Goal: Task Accomplishment & Management: Use online tool/utility

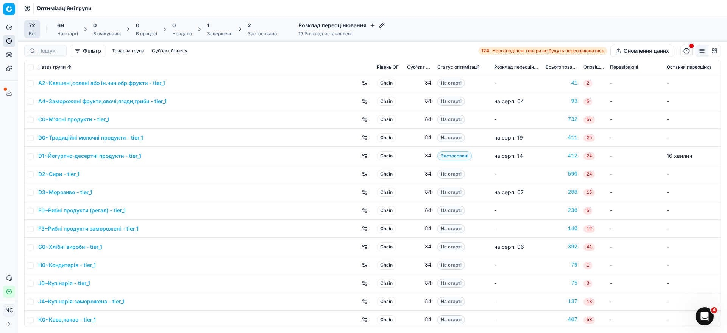
click at [217, 28] on div "1" at bounding box center [219, 26] width 25 height 8
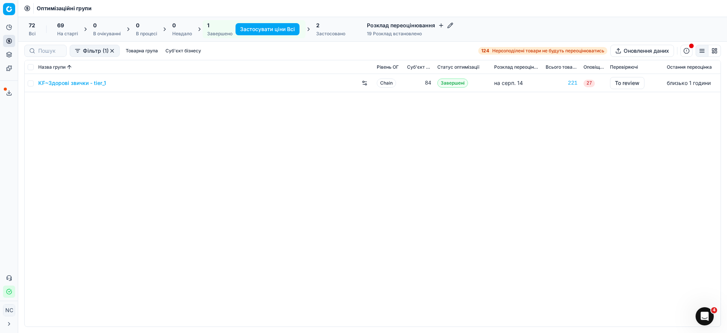
click at [86, 81] on link "KF~Здорові звички - tier_1" at bounding box center [72, 83] width 68 height 8
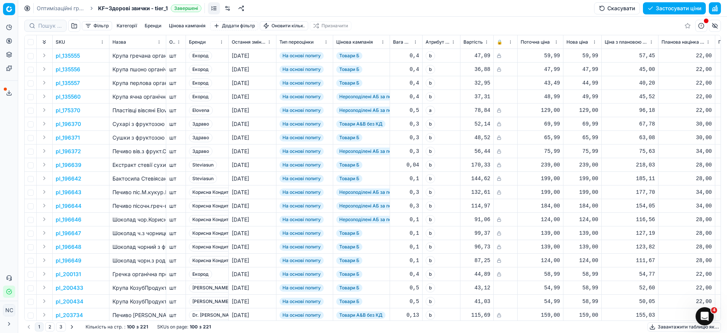
click at [73, 24] on button "button" at bounding box center [74, 26] width 12 height 12
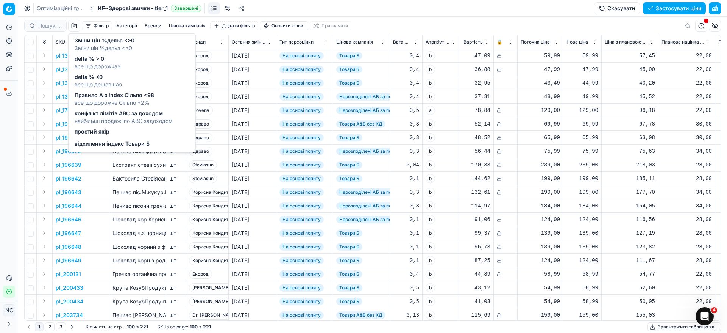
click at [93, 61] on span "delta % > 0" at bounding box center [98, 59] width 46 height 8
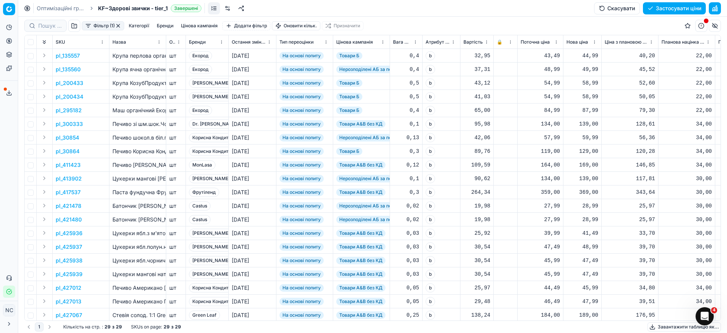
click at [205, 27] on button "Цінова кампанія" at bounding box center [199, 25] width 43 height 9
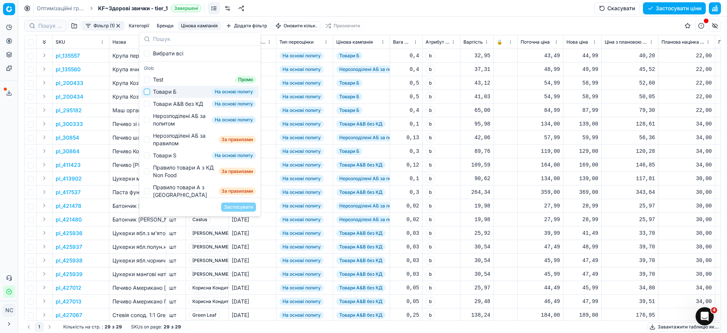
click at [148, 93] on input "Suggestions" at bounding box center [147, 92] width 6 height 6
checkbox input "true"
click at [241, 206] on button "Застосувати" at bounding box center [238, 206] width 35 height 9
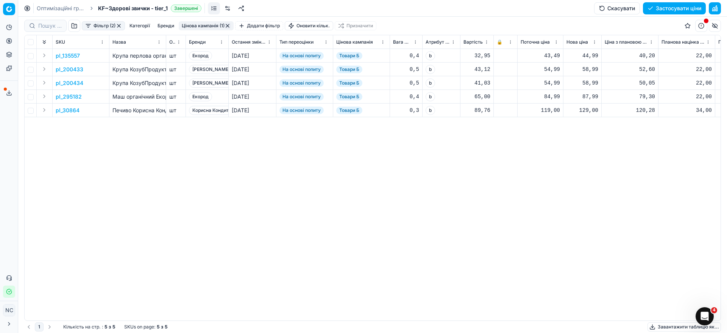
click at [108, 44] on th "SKU" at bounding box center [81, 42] width 57 height 14
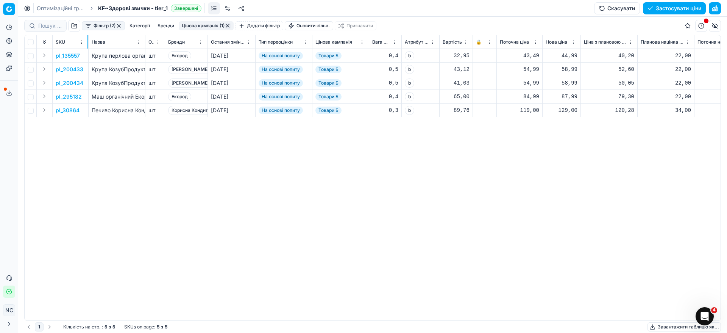
drag, startPoint x: 108, startPoint y: 44, endPoint x: 88, endPoint y: 47, distance: 21.1
click at [88, 47] on div at bounding box center [88, 41] width 1 height 13
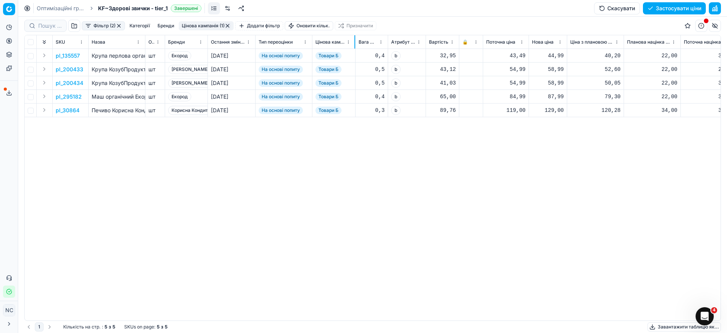
drag, startPoint x: 369, startPoint y: 44, endPoint x: 355, endPoint y: 47, distance: 14.0
click at [355, 47] on div at bounding box center [355, 41] width 1 height 13
click at [363, 178] on div "pl_135557 Крупа перлова органічна Екород 400г шт Екород [DEMOGRAPHIC_DATA] На о…" at bounding box center [373, 184] width 696 height 271
click at [86, 26] on button "Фільтр (2)" at bounding box center [103, 25] width 43 height 9
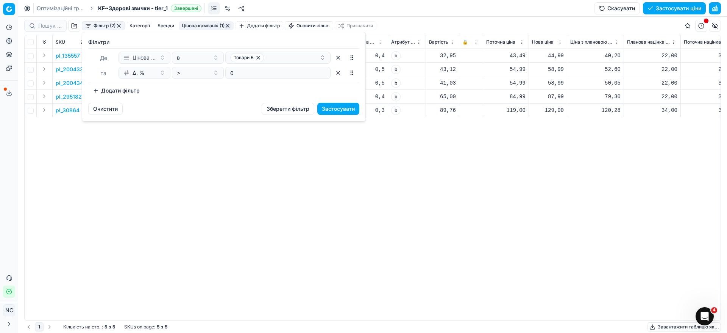
click at [93, 91] on button "Додати фільтр" at bounding box center [116, 90] width 56 height 12
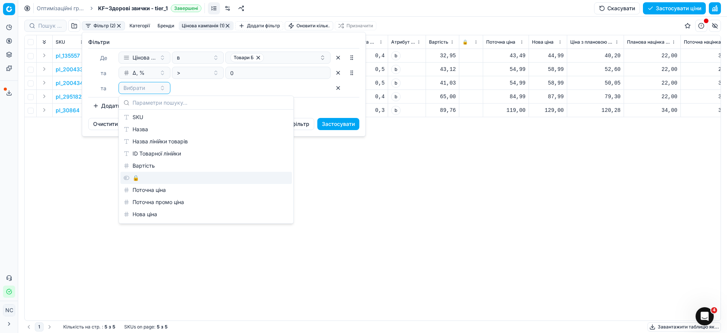
click at [150, 178] on div "🔒" at bounding box center [206, 178] width 172 height 12
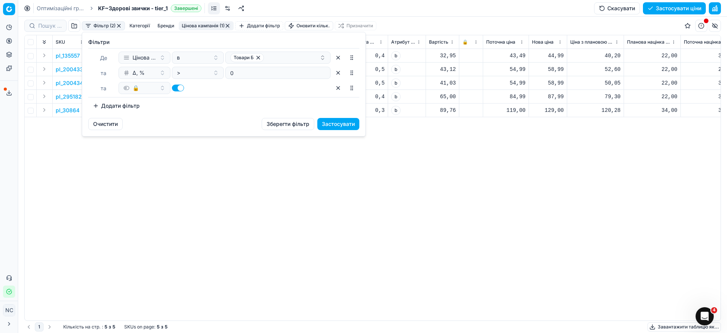
click at [173, 88] on button "button" at bounding box center [178, 87] width 12 height 7
checkbox input "false"
click at [335, 125] on button "Застосувати" at bounding box center [339, 124] width 42 height 12
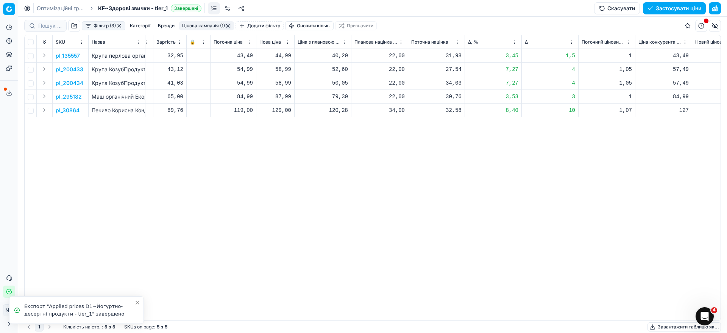
scroll to position [0, 296]
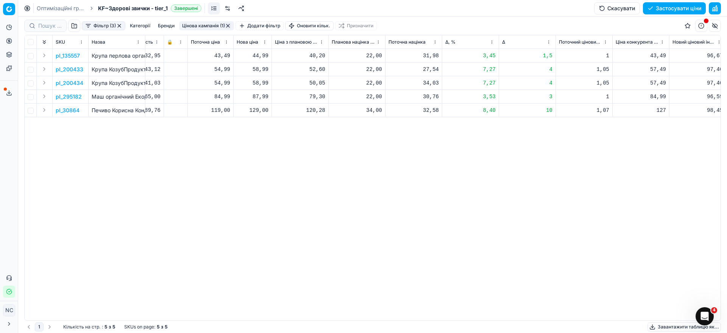
click at [66, 56] on p "pl_135557" at bounding box center [68, 56] width 24 height 8
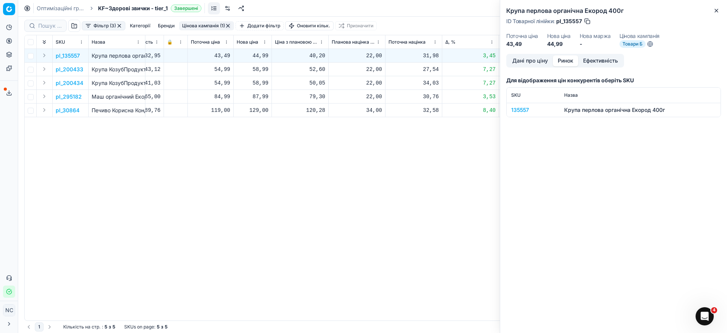
click at [563, 63] on button "Ринок" at bounding box center [565, 60] width 25 height 11
click at [519, 110] on div "135557" at bounding box center [534, 110] width 44 height 8
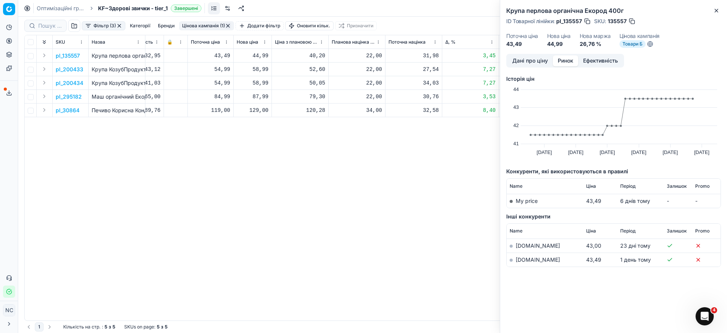
click at [524, 258] on link "[DOMAIN_NAME]" at bounding box center [538, 259] width 44 height 6
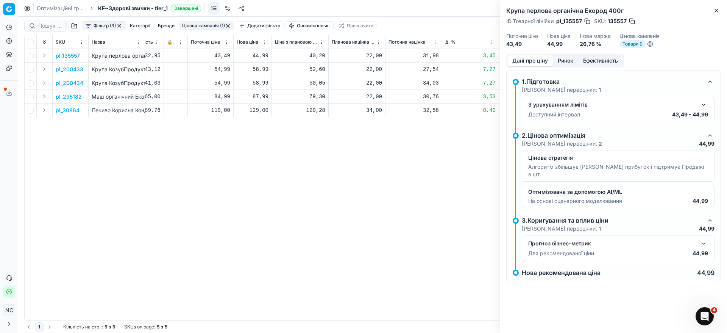
click at [529, 62] on button "Дані про ціну" at bounding box center [530, 60] width 45 height 11
click at [715, 11] on icon "button" at bounding box center [717, 11] width 6 height 6
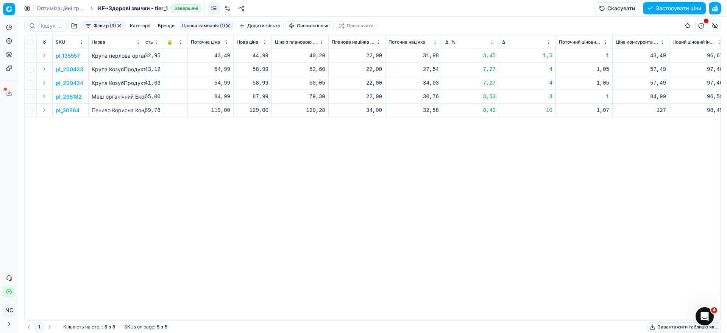
click at [66, 109] on p "pl_30864" at bounding box center [68, 110] width 24 height 8
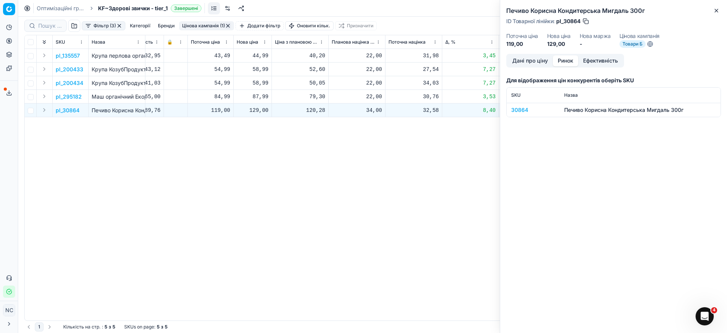
click at [565, 59] on button "Ринок" at bounding box center [565, 60] width 25 height 11
click at [515, 111] on div "30864" at bounding box center [534, 110] width 44 height 8
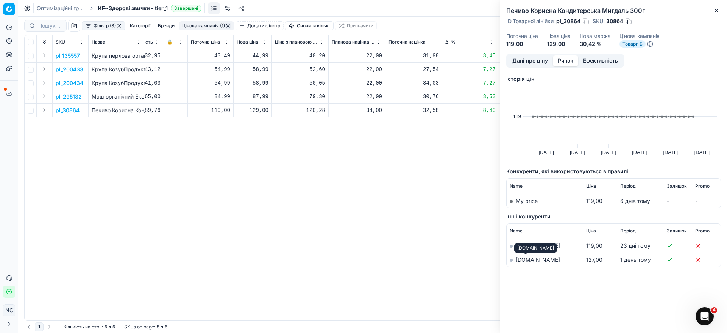
click at [521, 261] on link "[DOMAIN_NAME]" at bounding box center [538, 259] width 44 height 6
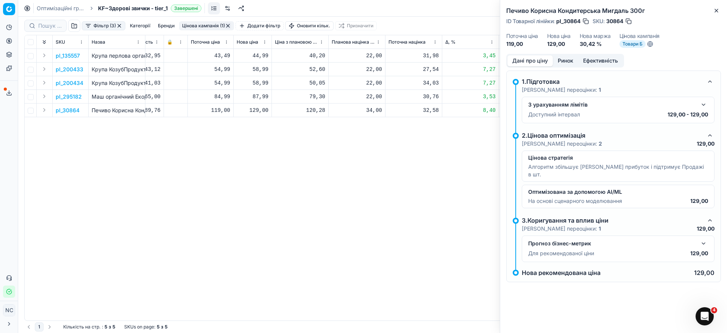
click at [537, 65] on button "Дані про ціну" at bounding box center [530, 60] width 45 height 11
click at [719, 11] on icon "button" at bounding box center [717, 11] width 6 height 6
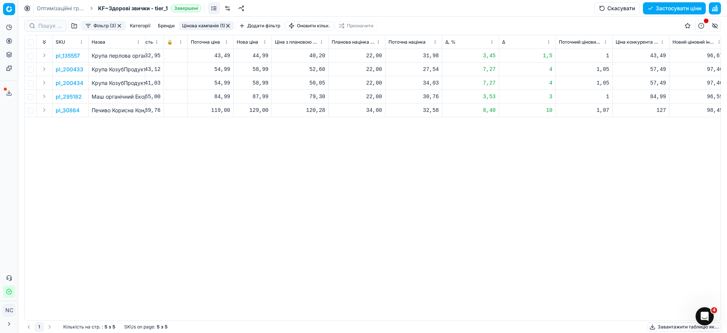
click at [193, 26] on button "Цінова кампанія (1)" at bounding box center [206, 25] width 55 height 9
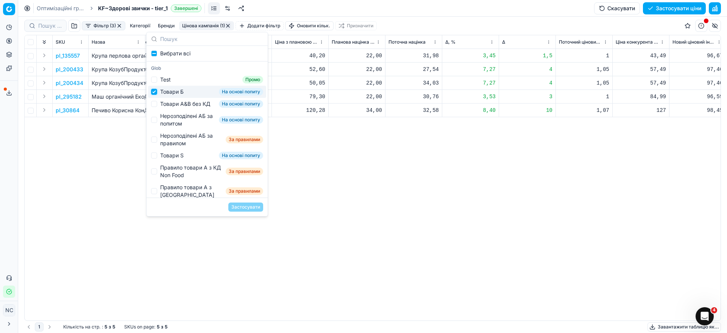
click at [157, 94] on input "Suggestions" at bounding box center [154, 92] width 6 height 6
checkbox input "false"
click at [158, 104] on div "Товари А&B без КД На основі попиту" at bounding box center [207, 104] width 118 height 12
checkbox input "true"
click at [242, 207] on button "Застосувати" at bounding box center [245, 206] width 35 height 9
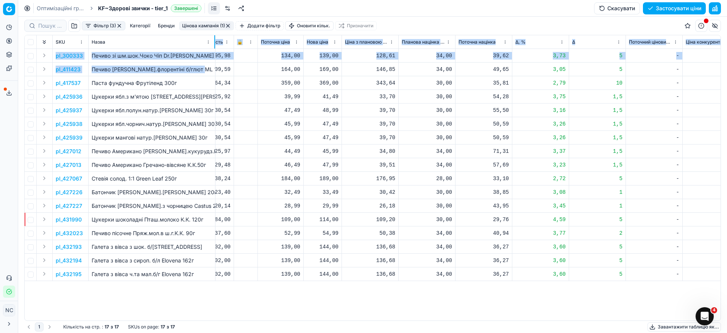
drag, startPoint x: 145, startPoint y: 44, endPoint x: 215, endPoint y: 76, distance: 77.0
click at [215, 76] on div "SKU Назва Одиниці виміру Бренди Остання зміна ціни Тип переоцінки Цінова кампан…" at bounding box center [373, 177] width 696 height 285
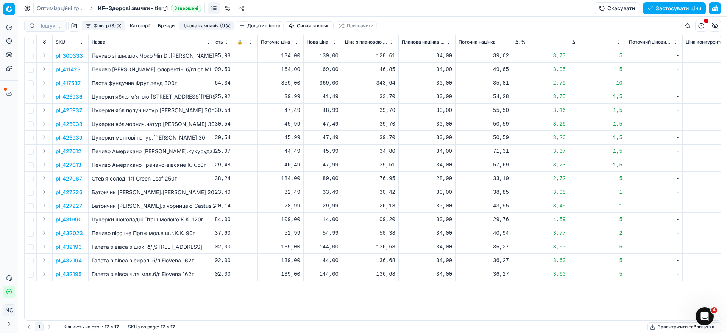
click at [245, 99] on td at bounding box center [246, 97] width 24 height 14
click at [89, 23] on button "Фільтр (3)" at bounding box center [104, 25] width 44 height 9
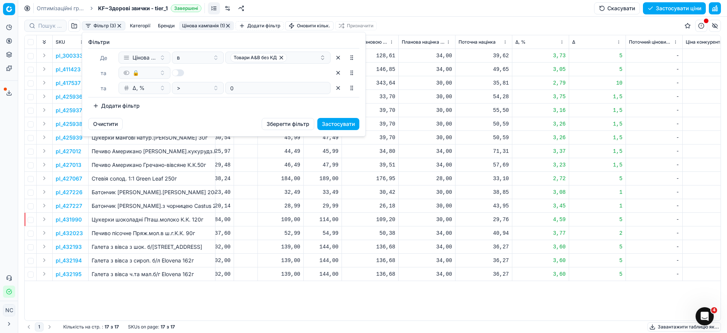
click at [95, 105] on button "Додати фільтр" at bounding box center [116, 106] width 56 height 12
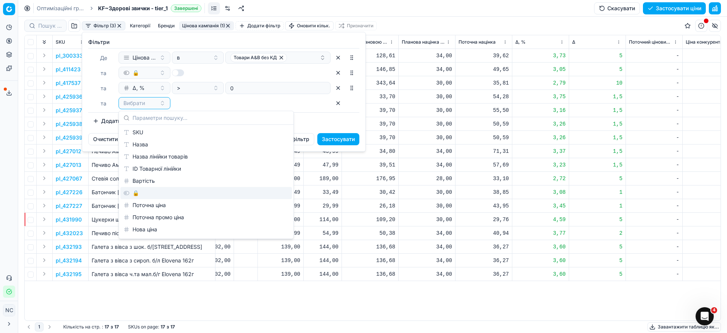
click at [138, 191] on div "🔒" at bounding box center [206, 193] width 172 height 12
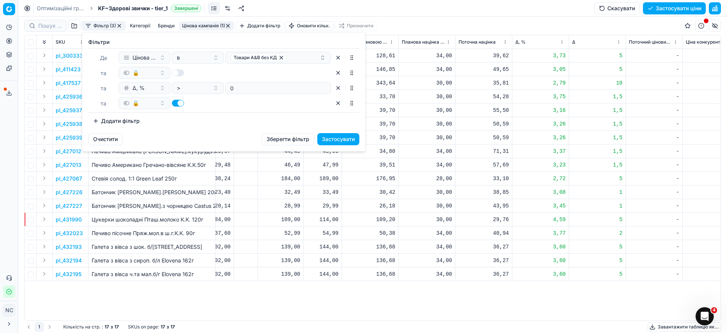
click at [179, 103] on button "button" at bounding box center [178, 103] width 12 height 7
checkbox input "false"
drag, startPoint x: 324, startPoint y: 138, endPoint x: 339, endPoint y: 155, distance: 22.3
click at [325, 138] on button "Застосувати" at bounding box center [339, 139] width 42 height 12
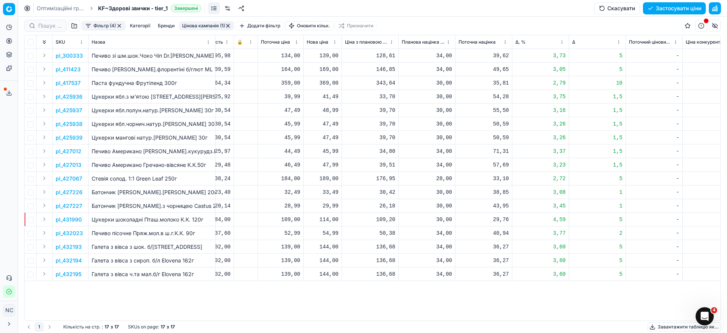
click at [336, 108] on div "48,99" at bounding box center [323, 110] width 32 height 8
type input "47"
type input "47.49"
click at [194, 24] on button "Цінова кампанія (1)" at bounding box center [206, 25] width 55 height 9
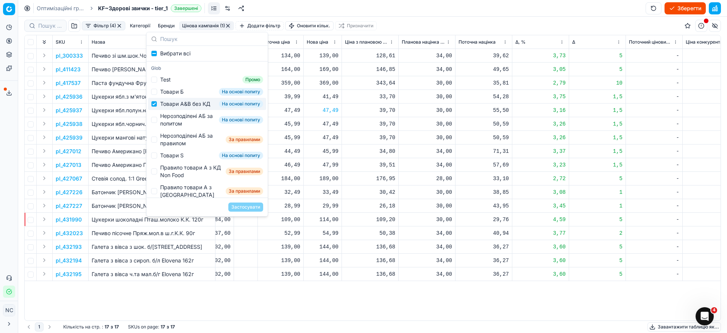
click at [156, 104] on div "Товари А&B без КД На основі попиту" at bounding box center [207, 104] width 118 height 12
checkbox input "false"
click at [153, 123] on input "Suggestions" at bounding box center [154, 120] width 6 height 6
checkbox input "true"
click at [251, 207] on button "Застосувати" at bounding box center [245, 206] width 35 height 9
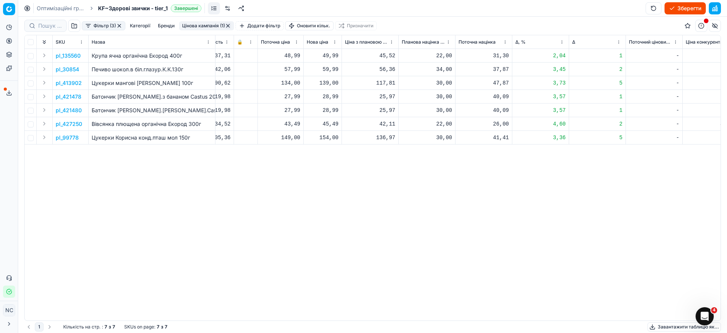
click at [205, 25] on button "Цінова кампанія (1)" at bounding box center [206, 25] width 55 height 9
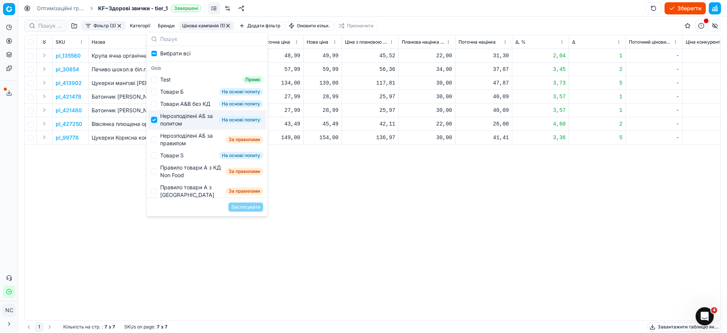
click at [156, 123] on input "Suggestions" at bounding box center [154, 120] width 6 height 6
checkbox input "false"
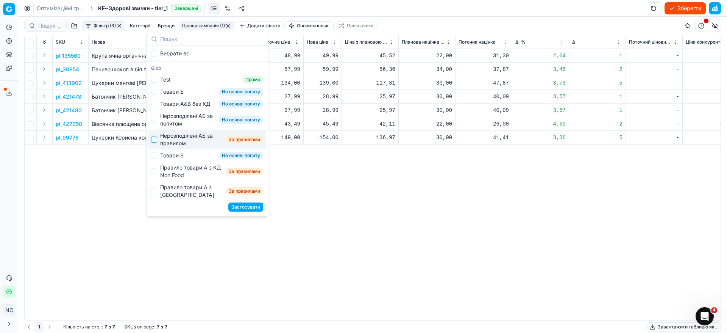
click at [155, 142] on input "Suggestions" at bounding box center [154, 139] width 6 height 6
checkbox input "true"
click at [244, 203] on button "Застосувати" at bounding box center [245, 206] width 35 height 9
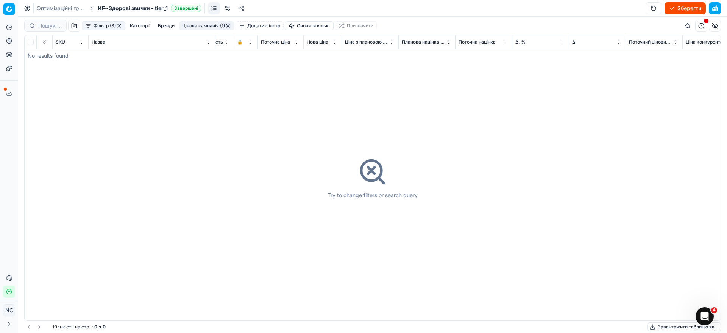
click at [229, 23] on button "button" at bounding box center [228, 26] width 6 height 6
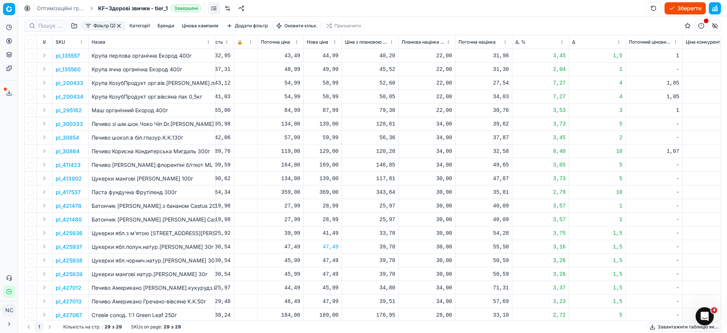
click at [119, 24] on button "button" at bounding box center [119, 26] width 6 height 6
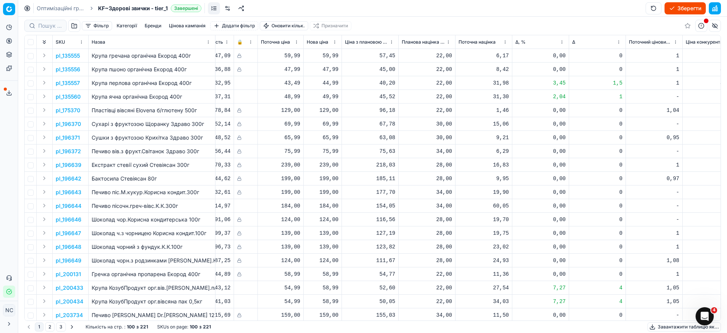
click at [74, 25] on button "button" at bounding box center [74, 26] width 12 height 12
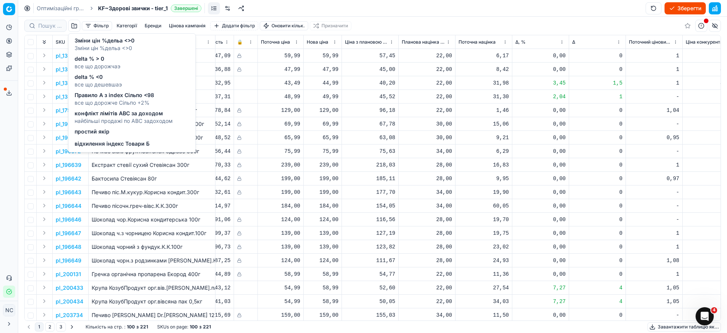
click at [102, 78] on span "delta % <0" at bounding box center [98, 77] width 47 height 8
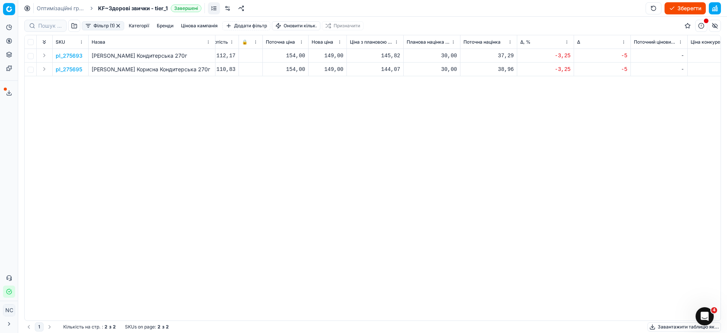
scroll to position [0, 391]
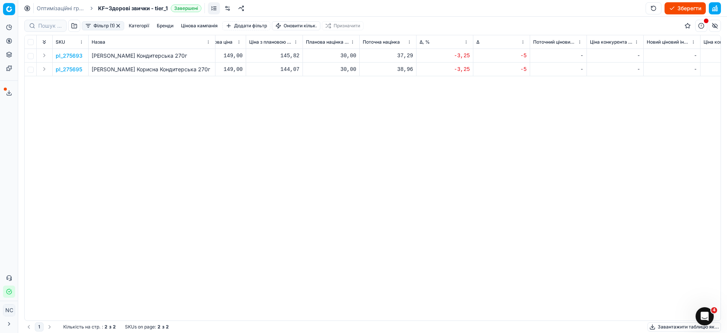
click at [122, 22] on button "Фільтр (1)" at bounding box center [103, 25] width 42 height 9
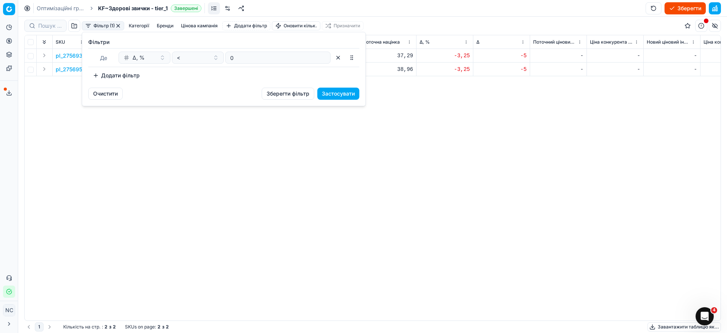
click at [384, 225] on html "Pricing platform Аналітика Цінова оптимізація Асортимент продукції Шаблони Серв…" at bounding box center [363, 166] width 727 height 333
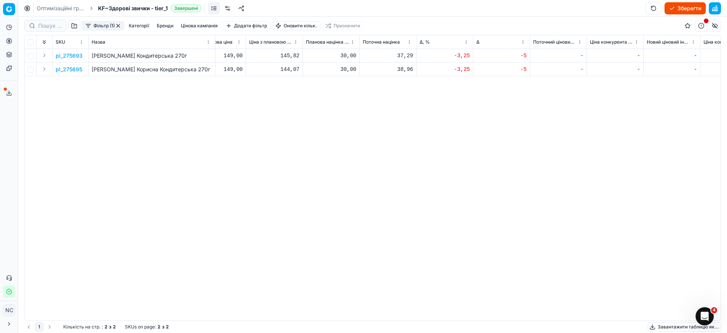
click at [117, 25] on button "button" at bounding box center [118, 26] width 6 height 6
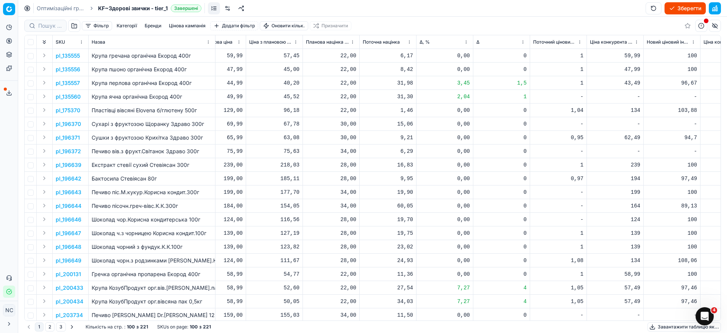
click at [76, 24] on button "button" at bounding box center [74, 26] width 12 height 12
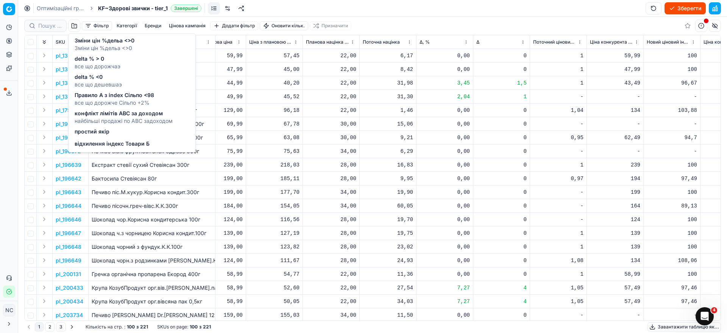
click at [109, 96] on span "Правило А з index Сільпо <98" at bounding box center [115, 95] width 80 height 8
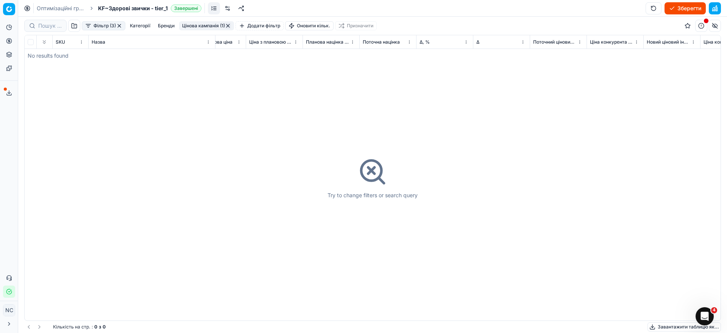
click at [119, 26] on button "button" at bounding box center [119, 26] width 6 height 6
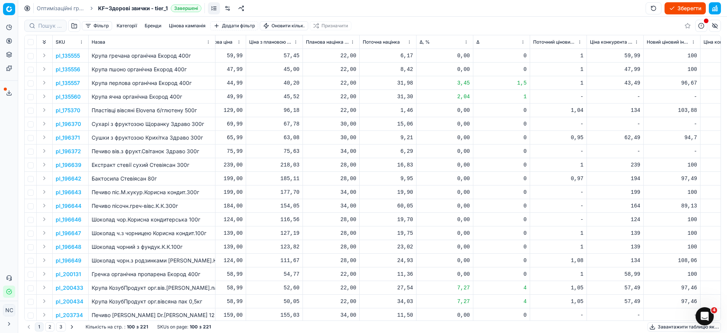
click at [73, 25] on button "button" at bounding box center [74, 26] width 12 height 12
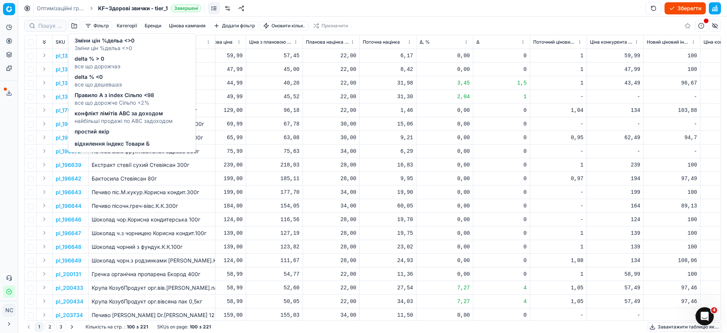
click at [92, 115] on span "конфлікт лімітів ABC за доходом" at bounding box center [124, 113] width 98 height 8
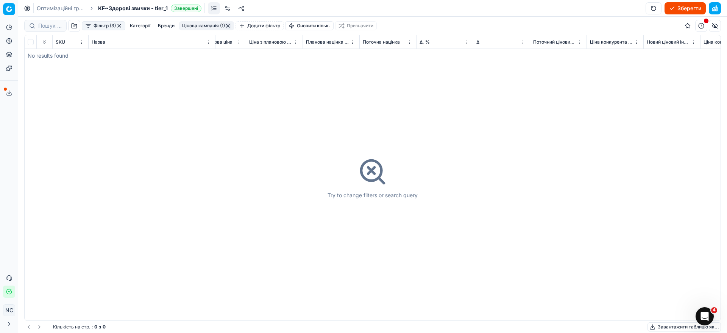
click at [119, 27] on button "button" at bounding box center [119, 26] width 6 height 6
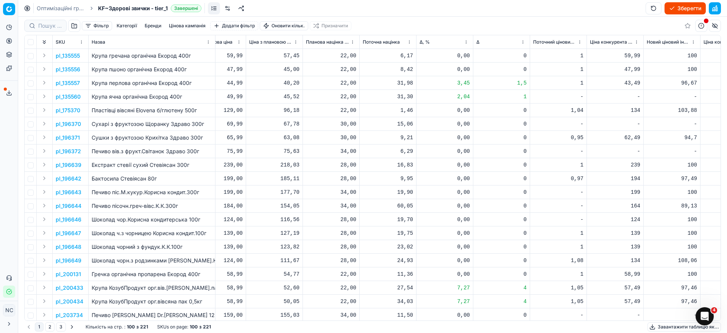
click at [75, 24] on button "button" at bounding box center [74, 26] width 12 height 12
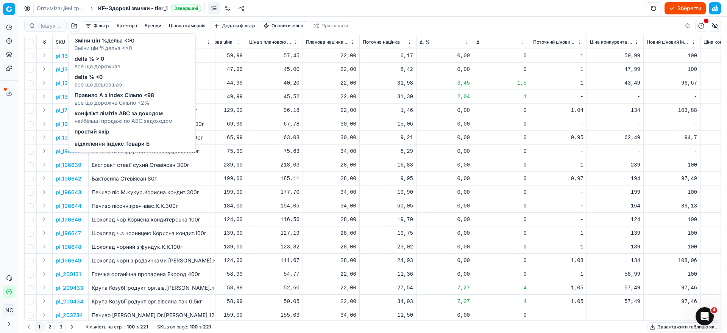
click at [132, 116] on span "конфлікт лімітів ABC за доходом" at bounding box center [124, 113] width 98 height 8
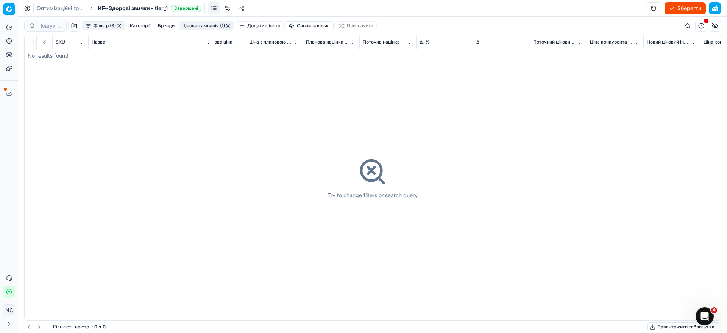
click at [119, 25] on button "button" at bounding box center [119, 26] width 6 height 6
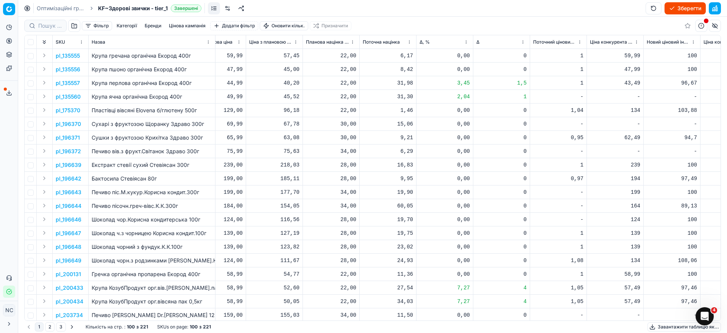
click at [72, 25] on button "button" at bounding box center [74, 26] width 12 height 12
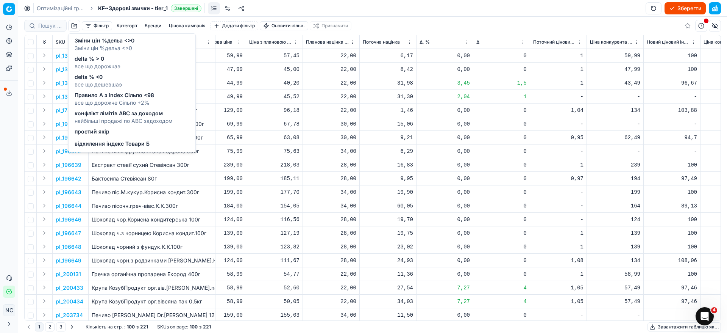
click at [102, 144] on span "відхилення індекс Товари Б" at bounding box center [112, 144] width 75 height 8
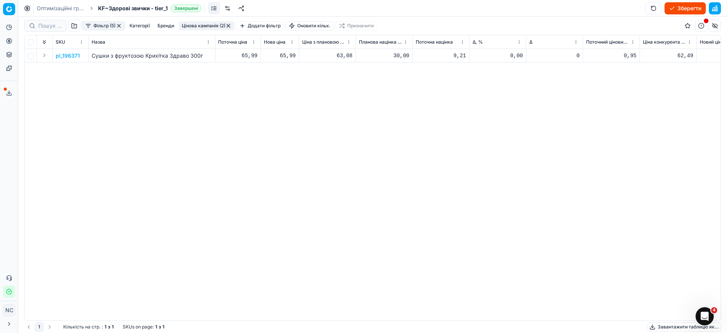
scroll to position [0, 337]
click at [74, 55] on p "pl_196371" at bounding box center [68, 56] width 24 height 8
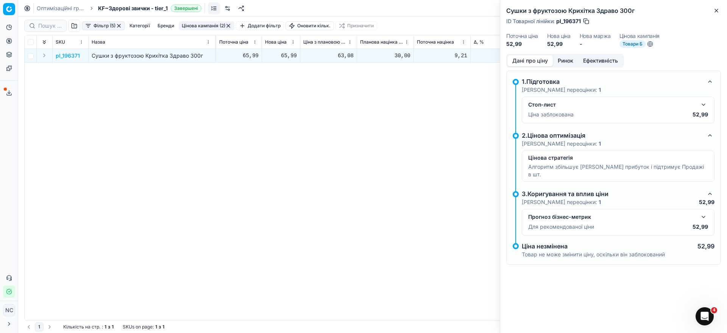
click at [567, 61] on button "Ринок" at bounding box center [565, 60] width 25 height 11
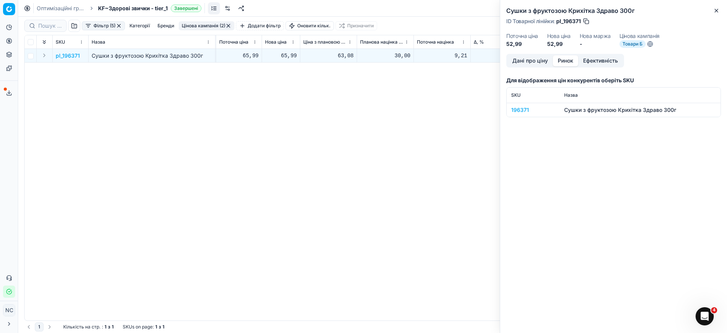
click at [521, 108] on div "196371" at bounding box center [534, 110] width 44 height 8
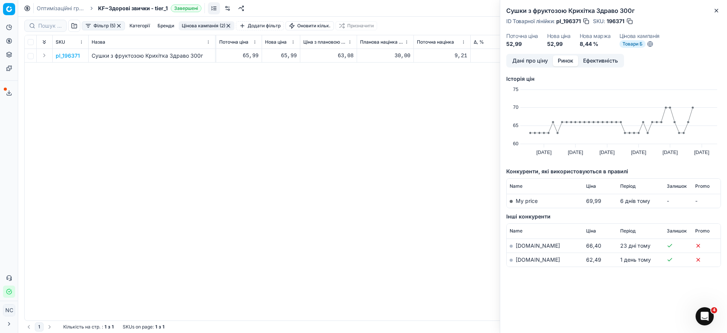
click at [530, 261] on link "[DOMAIN_NAME]" at bounding box center [538, 259] width 44 height 6
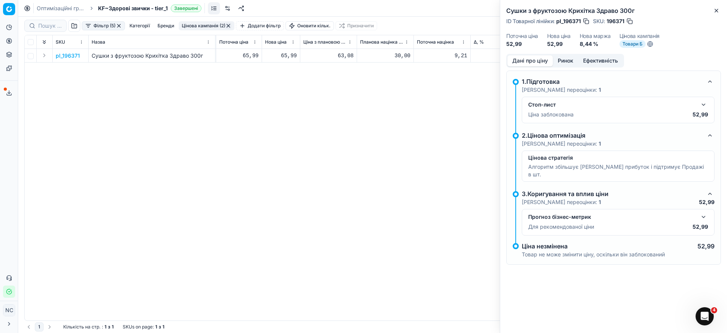
click at [526, 63] on button "Дані про ціну" at bounding box center [530, 60] width 45 height 11
click at [719, 10] on icon "button" at bounding box center [717, 11] width 6 height 6
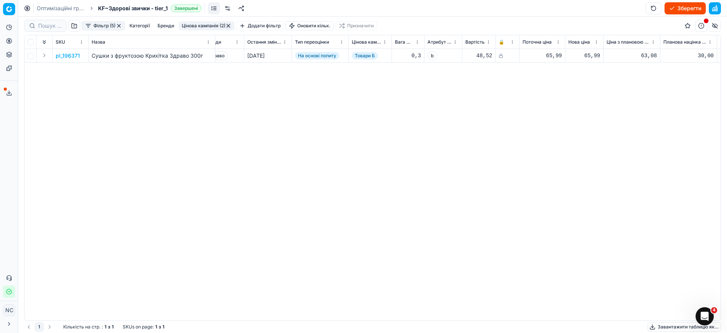
scroll to position [0, 0]
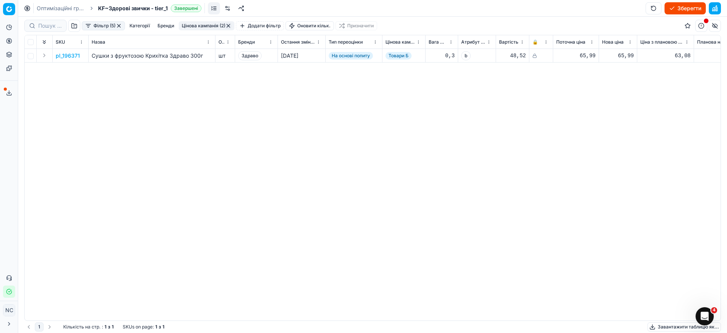
click at [230, 27] on button "button" at bounding box center [228, 26] width 6 height 6
click at [120, 25] on button "button" at bounding box center [119, 26] width 6 height 6
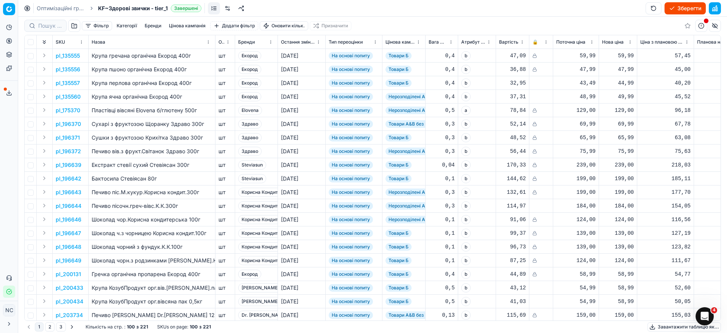
click at [676, 6] on button "Зберегти" at bounding box center [685, 8] width 41 height 12
click at [666, 8] on button "Застосувати ціни" at bounding box center [674, 8] width 63 height 12
click at [682, 9] on button "Завантажити звіт" at bounding box center [674, 8] width 64 height 12
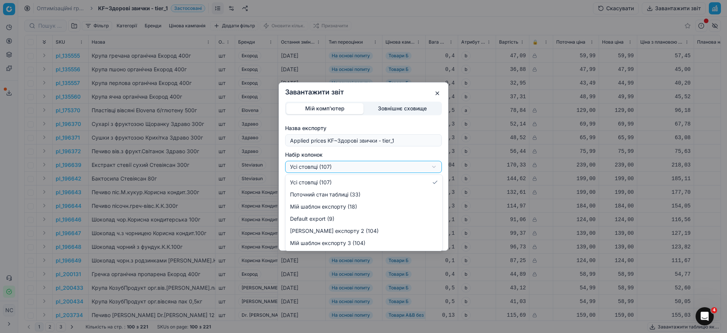
click at [436, 164] on div "Завантажити звіт Мій комп'ютер Зовнішнє сховище Назва експорту Applied prices K…" at bounding box center [363, 166] width 727 height 333
select select "custom"
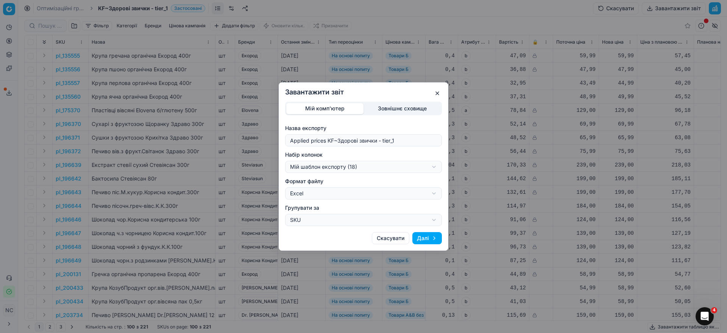
click at [429, 237] on button "Далі" at bounding box center [428, 238] width 30 height 12
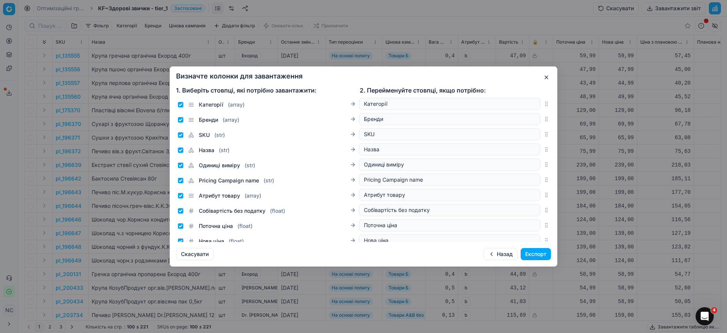
click at [529, 257] on button "Експорт" at bounding box center [536, 254] width 30 height 12
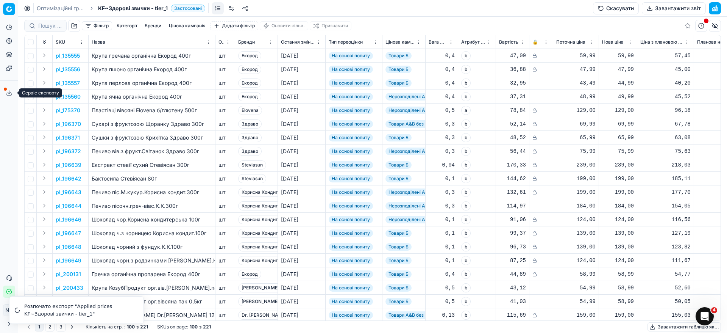
click at [9, 92] on icon at bounding box center [9, 93] width 6 height 6
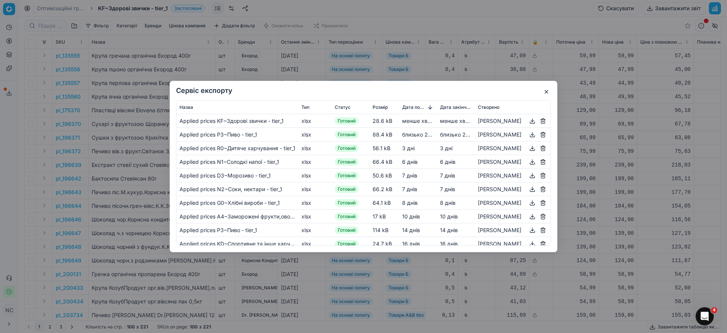
click at [535, 120] on button "button" at bounding box center [532, 120] width 9 height 9
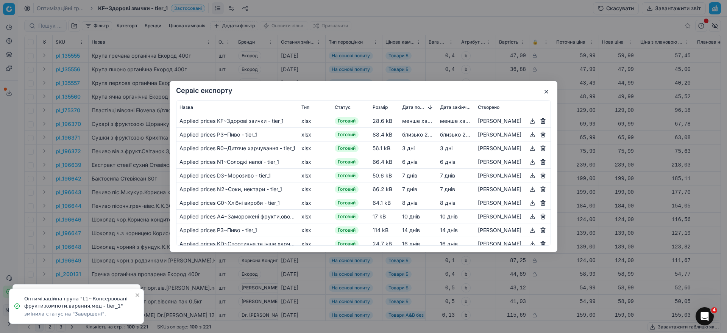
click at [549, 91] on button "button" at bounding box center [546, 91] width 9 height 9
